Goal: Task Accomplishment & Management: Use online tool/utility

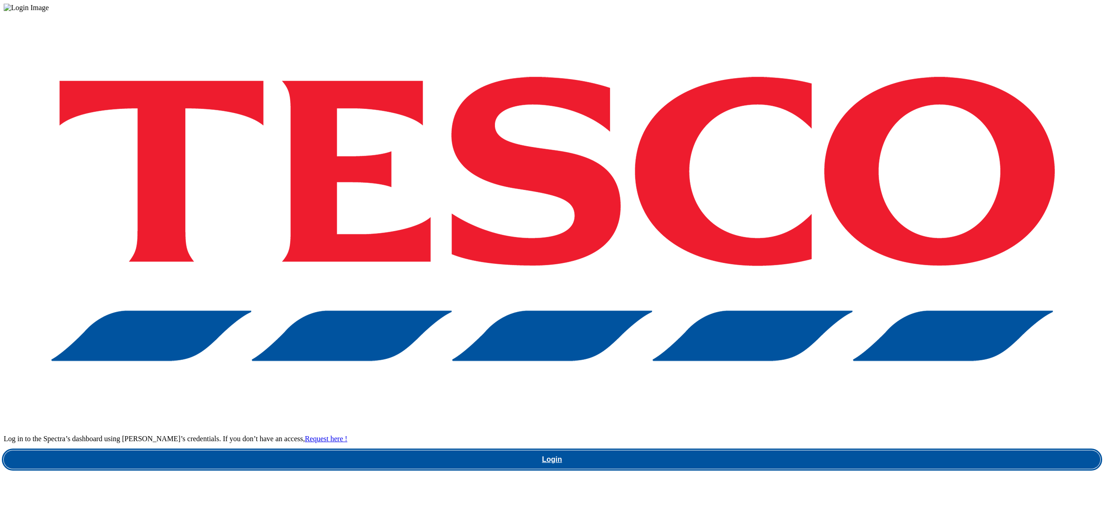
click at [773, 451] on link "Login" at bounding box center [552, 460] width 1096 height 18
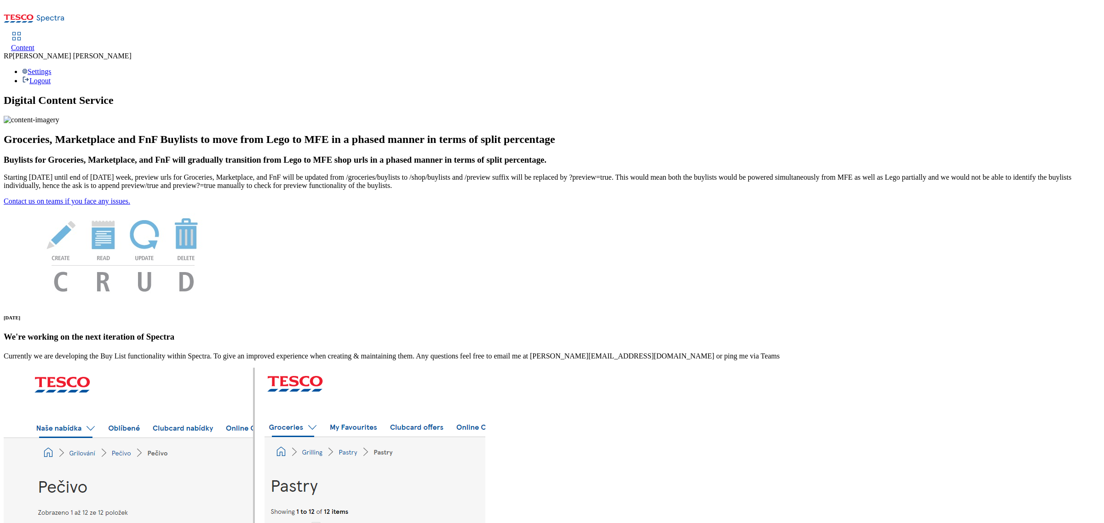
drag, startPoint x: 125, startPoint y: 14, endPoint x: 121, endPoint y: 14, distance: 4.6
click at [22, 31] on icon at bounding box center [16, 36] width 11 height 11
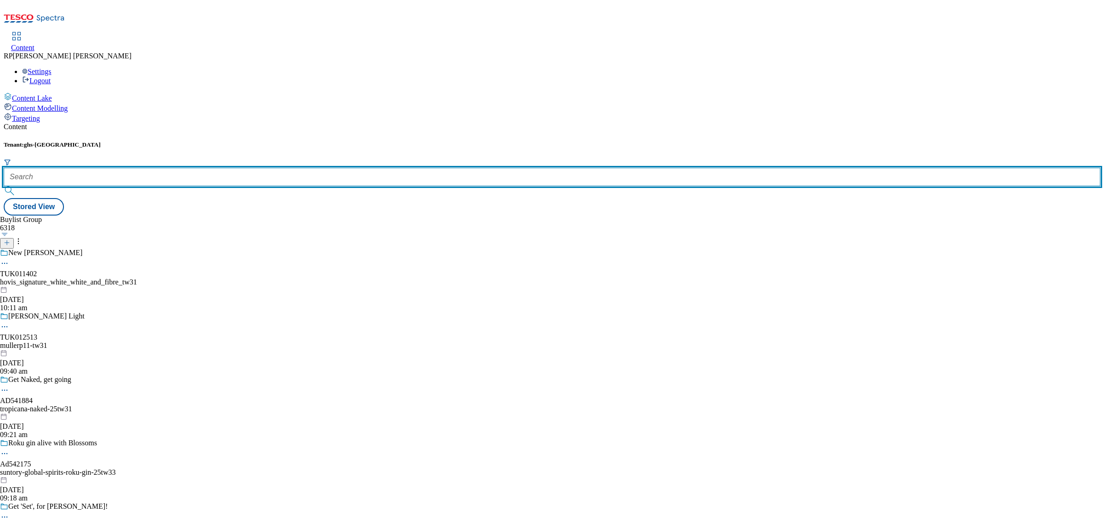
click at [222, 168] on input "text" at bounding box center [552, 177] width 1096 height 18
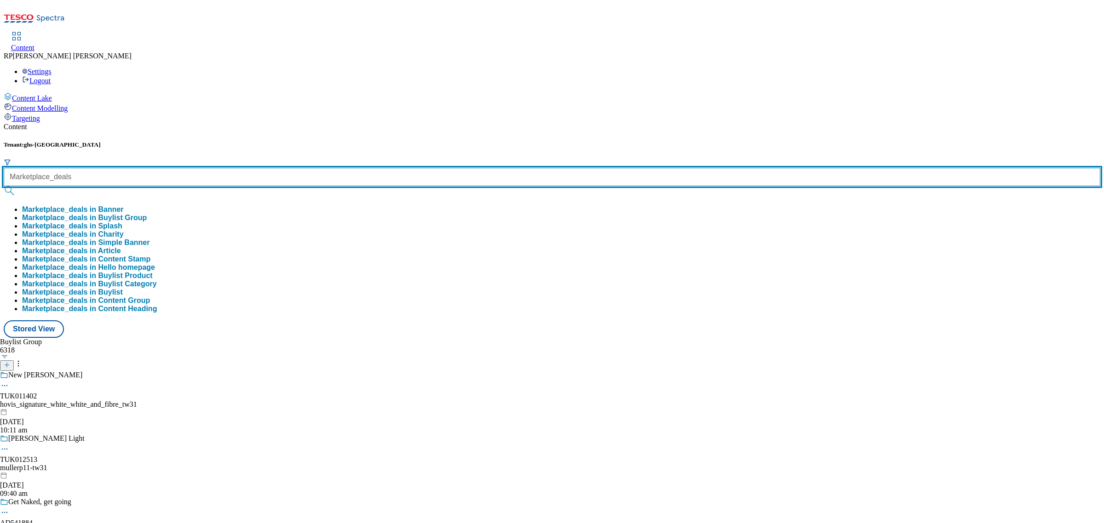
type input "Marketplace_deals"
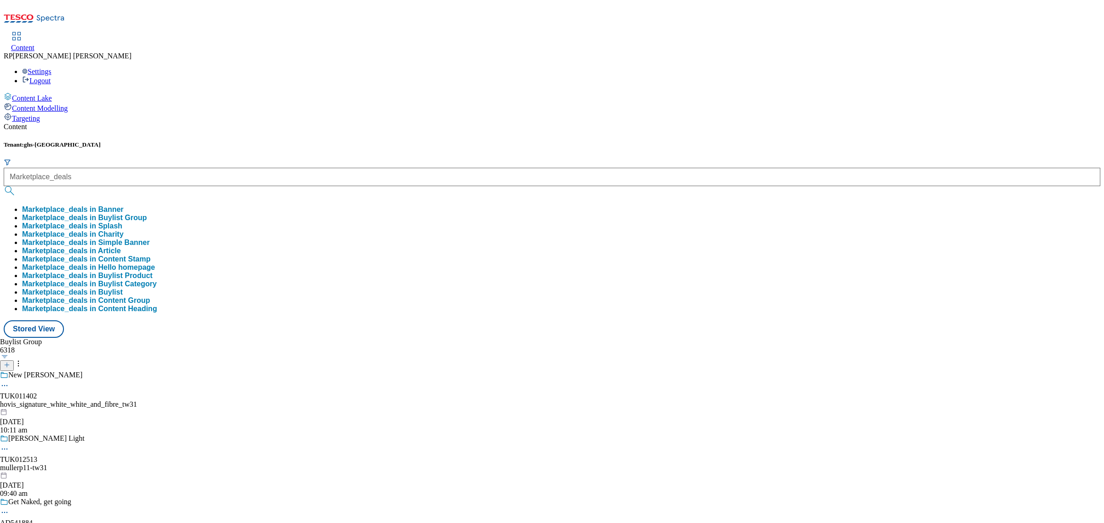
click at [147, 214] on button "Marketplace_deals in Buylist Group" at bounding box center [84, 218] width 125 height 8
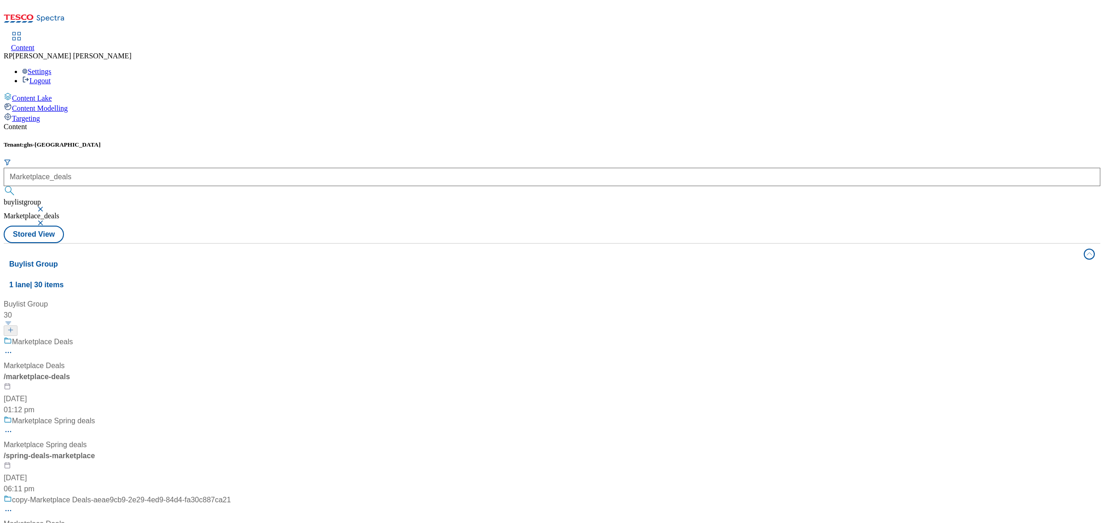
click at [229, 337] on div "Marketplace Deals" at bounding box center [117, 349] width 227 height 24
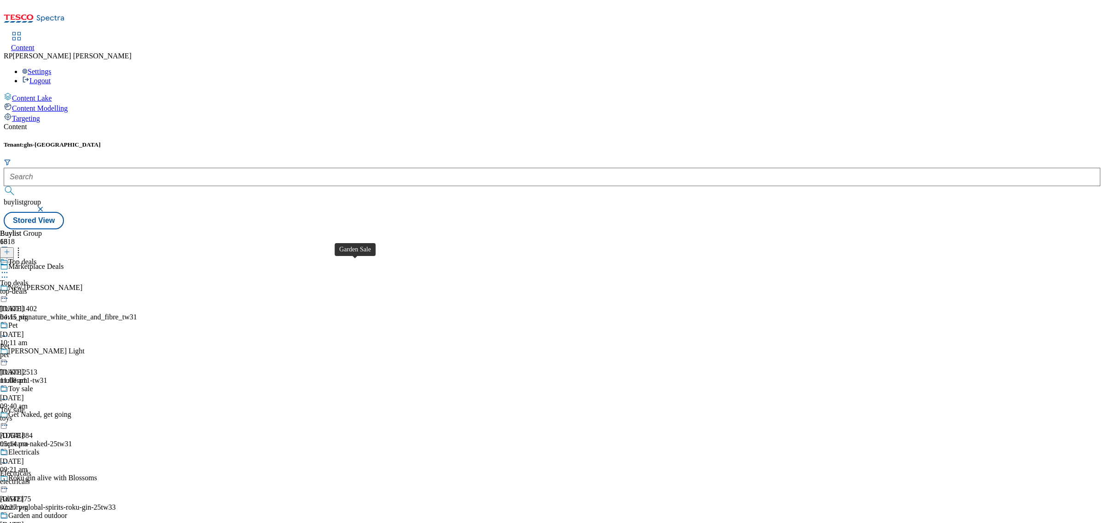
scroll to position [833, 0]
click at [23, 246] on icon at bounding box center [18, 250] width 9 height 9
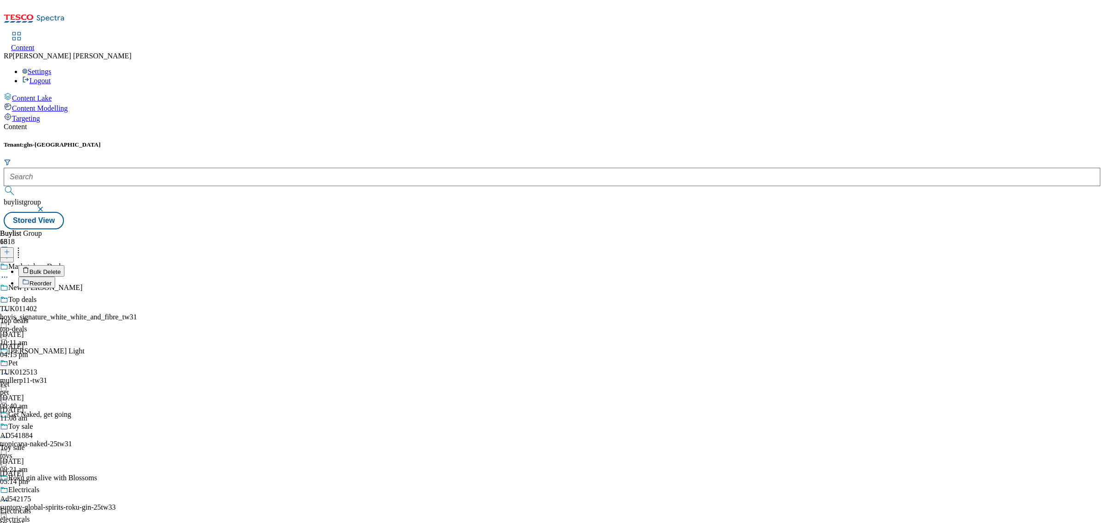
click at [55, 277] on button "Reorder" at bounding box center [36, 282] width 37 height 11
drag, startPoint x: 423, startPoint y: 299, endPoint x: 419, endPoint y: 139, distance: 160.6
click at [419, 139] on body "Icons icon_account icon_add icon_backward_link icon_basket icon_benefits icon_c…" at bounding box center [552, 117] width 1096 height 226
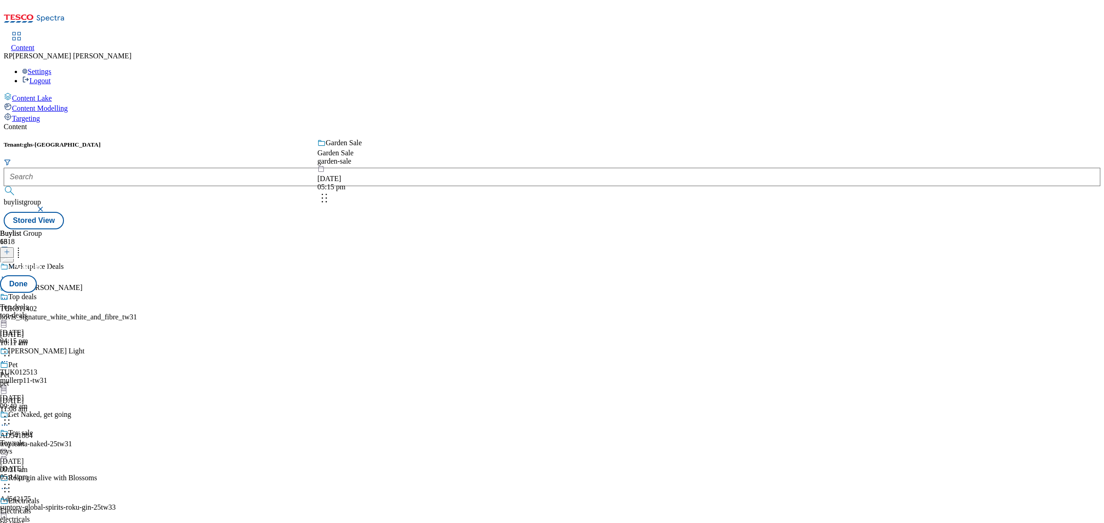
drag, startPoint x: 424, startPoint y: 360, endPoint x: 435, endPoint y: 181, distance: 179.3
click at [435, 181] on body "Icons icon_account icon_add icon_backward_link icon_basket icon_benefits icon_c…" at bounding box center [552, 117] width 1096 height 226
drag, startPoint x: 426, startPoint y: 415, endPoint x: 415, endPoint y: 214, distance: 200.8
click at [415, 214] on body "Icons icon_account icon_add icon_backward_link icon_basket icon_benefits icon_c…" at bounding box center [552, 117] width 1096 height 226
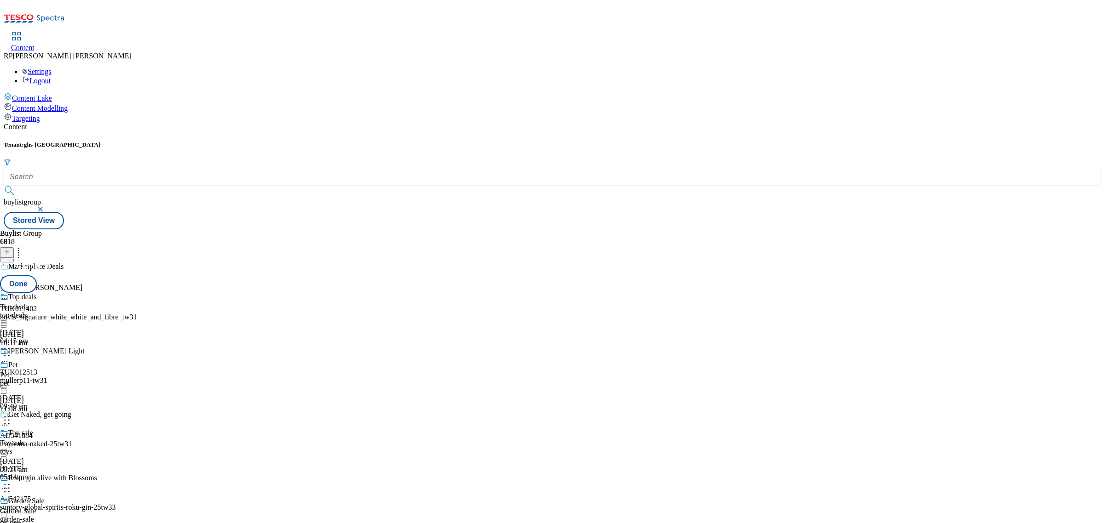
scroll to position [81, 0]
drag, startPoint x: 424, startPoint y: 400, endPoint x: 424, endPoint y: 300, distance: 100.3
click at [424, 230] on body "Icons icon_account icon_add icon_backward_link icon_basket icon_benefits icon_c…" at bounding box center [552, 117] width 1096 height 226
drag, startPoint x: 425, startPoint y: 286, endPoint x: 416, endPoint y: 428, distance: 141.9
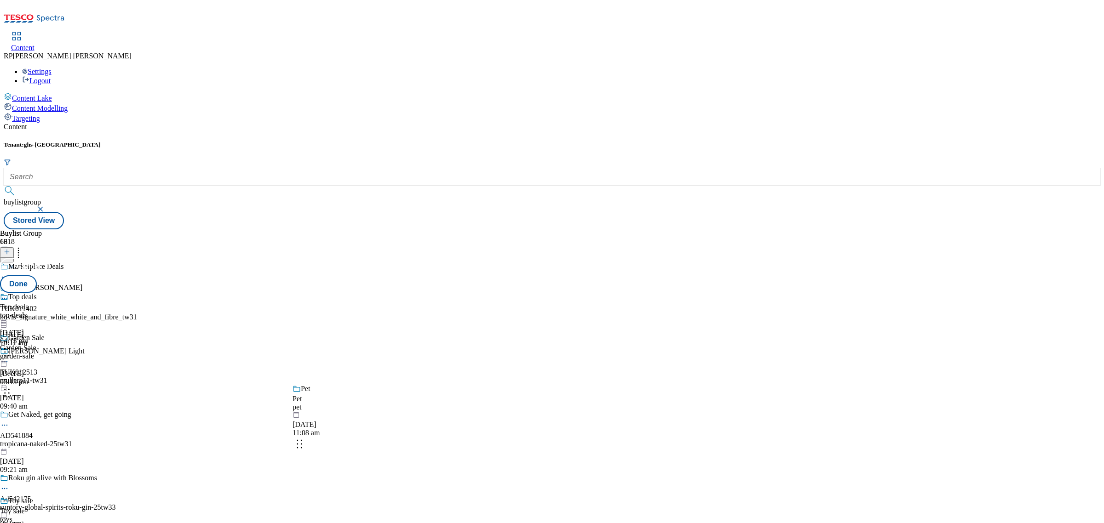
click at [416, 230] on body "Icons icon_account icon_add icon_backward_link icon_basket icon_benefits icon_c…" at bounding box center [552, 117] width 1096 height 226
drag, startPoint x: 427, startPoint y: 210, endPoint x: 428, endPoint y: 300, distance: 90.6
click at [428, 230] on body "Icons icon_account icon_add icon_backward_link icon_basket icon_benefits icon_c…" at bounding box center [552, 117] width 1096 height 226
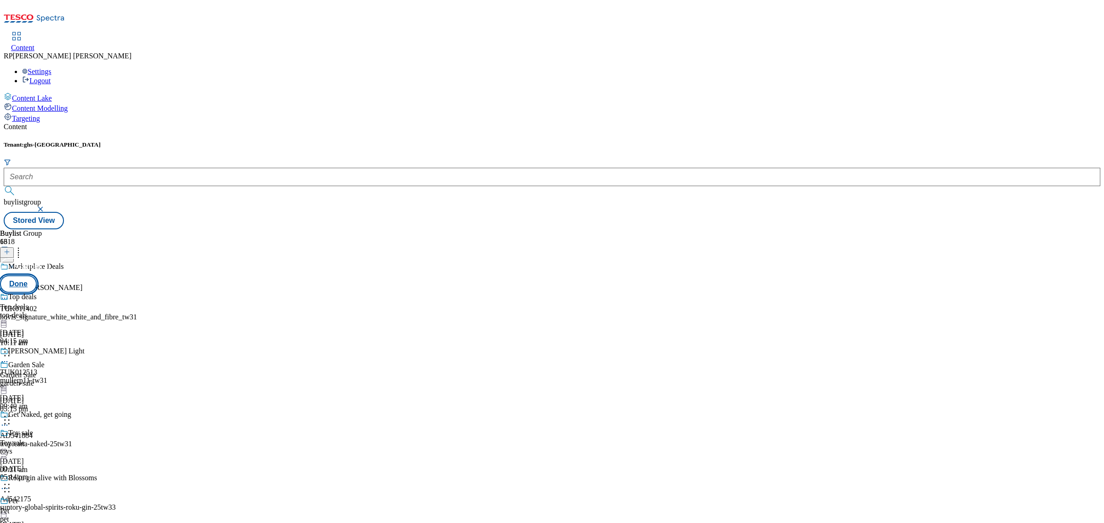
click at [37, 275] on button "Done" at bounding box center [18, 283] width 37 height 17
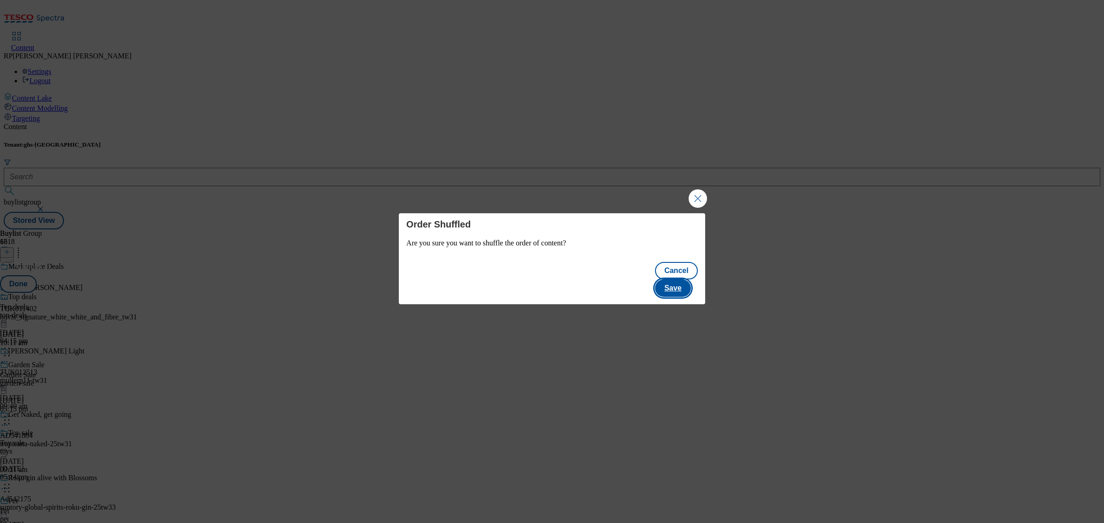
click at [686, 280] on button "Save" at bounding box center [672, 288] width 35 height 17
